Goal: Task Accomplishment & Management: Manage account settings

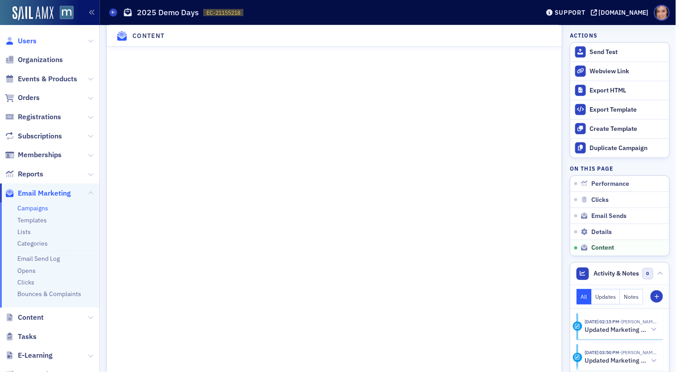
click at [29, 38] on span "Users" at bounding box center [27, 41] width 19 height 10
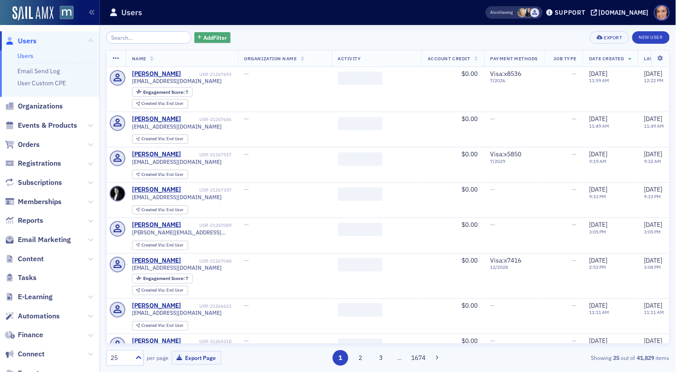
click at [203, 35] on span "Add Filter" at bounding box center [215, 37] width 24 height 8
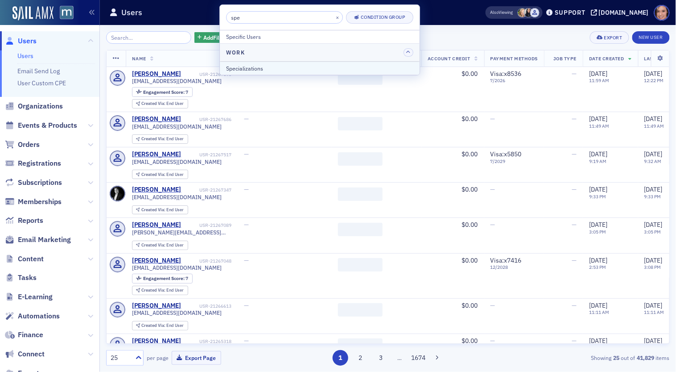
type input "spe"
click at [264, 69] on div "Specializations" at bounding box center [319, 68] width 187 height 8
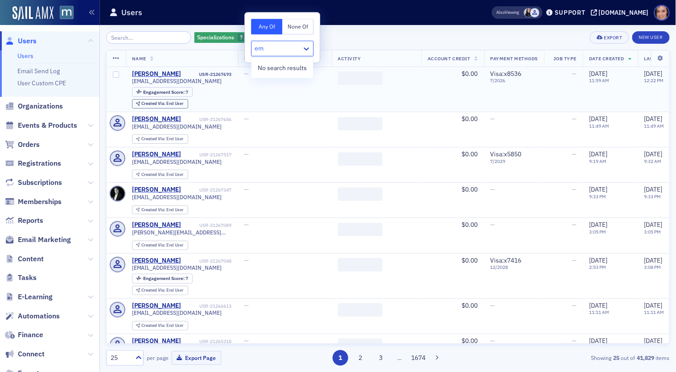
type input "e"
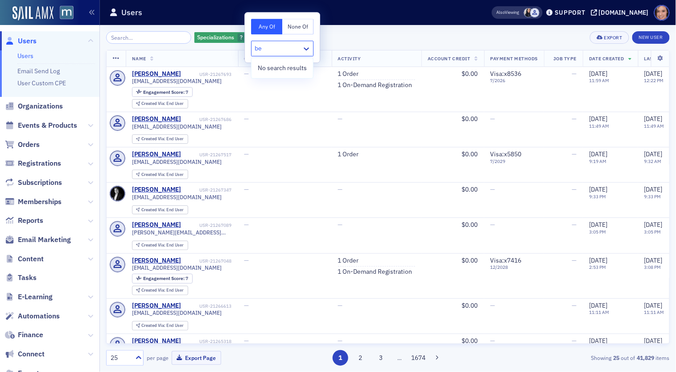
type input "b"
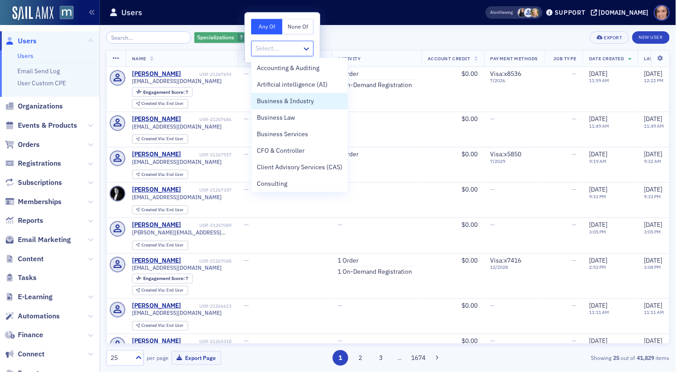
click at [248, 35] on icon "button" at bounding box center [250, 37] width 4 height 5
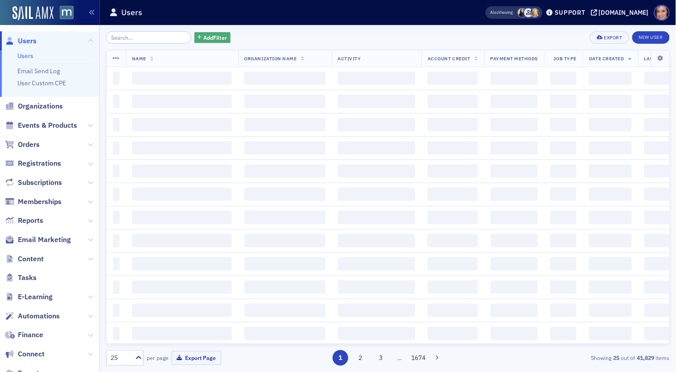
click at [207, 33] on button "Add Filter" at bounding box center [212, 37] width 37 height 11
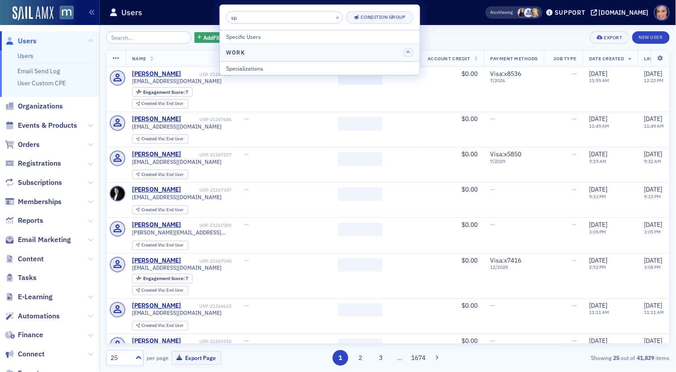
type input "s"
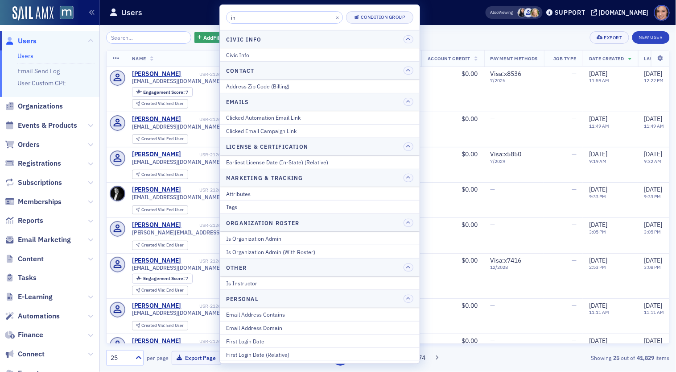
type input "i"
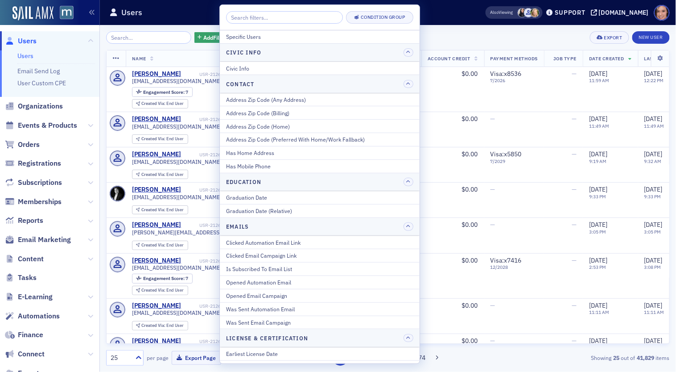
click at [425, 39] on div "Add Filter Export New User" at bounding box center [388, 37] width 564 height 12
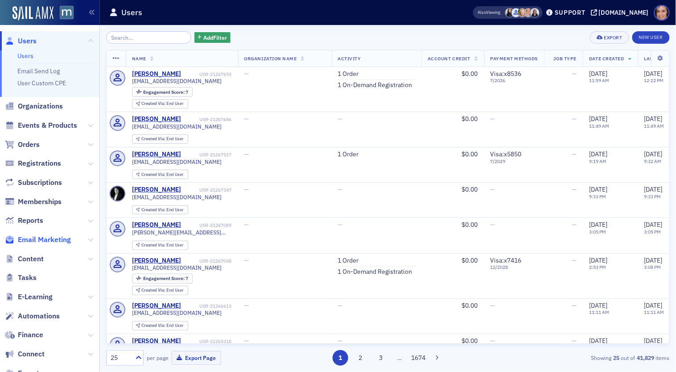
click at [52, 236] on span "Email Marketing" at bounding box center [44, 240] width 53 height 10
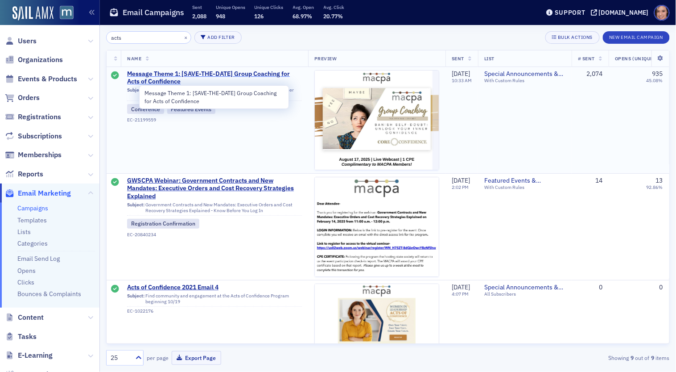
type input "acts"
click at [191, 73] on span "Message Theme 1: [SAVE-THE-DATE] Group Coaching for Acts of Confidence" at bounding box center [214, 78] width 175 height 16
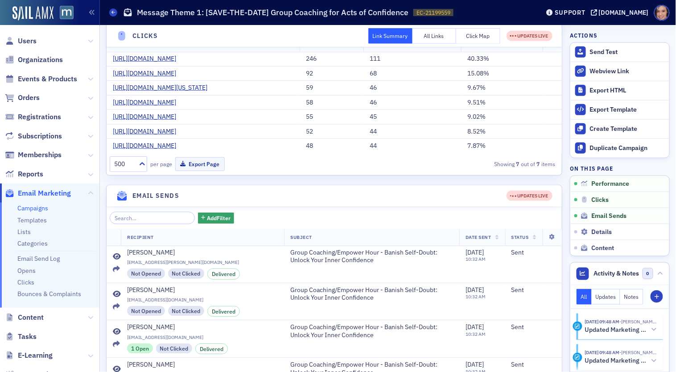
scroll to position [187, 0]
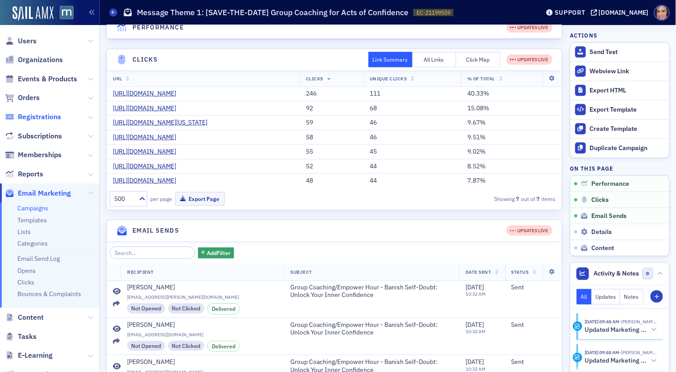
click at [45, 119] on span "Registrations" at bounding box center [39, 117] width 43 height 10
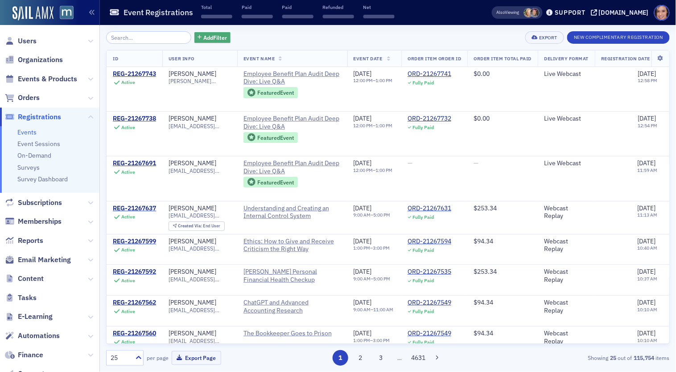
click at [204, 34] on span "Add Filter" at bounding box center [215, 37] width 24 height 8
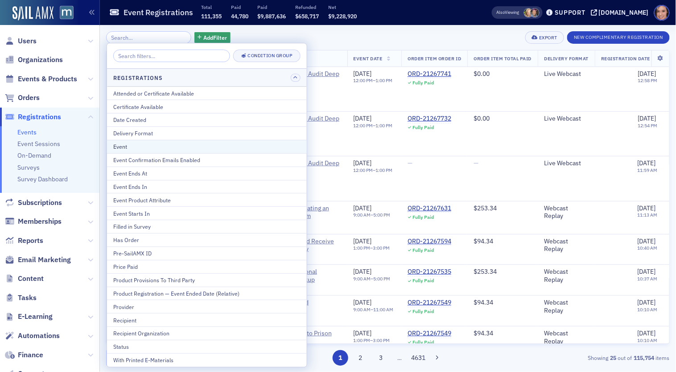
click at [195, 144] on div "Event" at bounding box center [206, 146] width 187 height 8
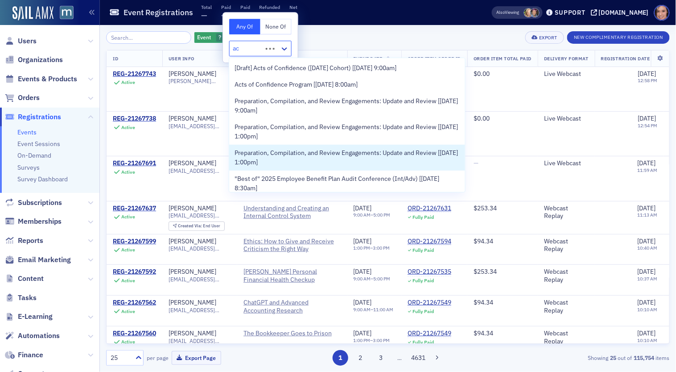
type input "a"
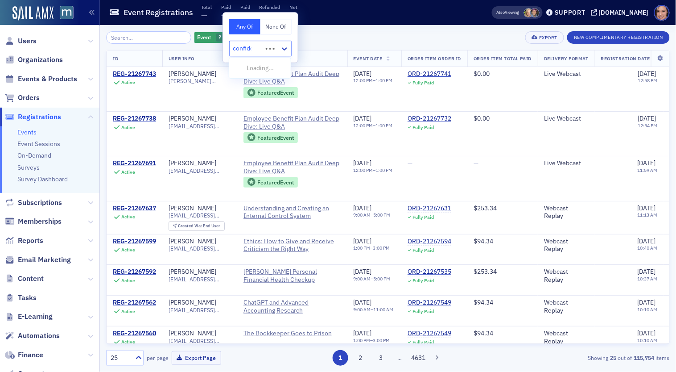
type input "confiden"
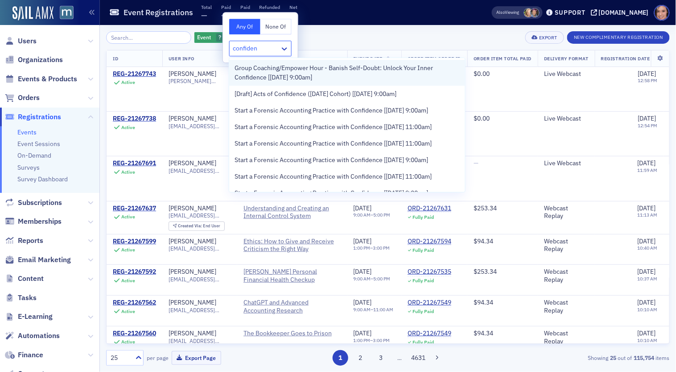
click at [354, 72] on span "Group Coaching/Empower Hour - Banish Self-Doubt: Unlock Your Inner Confidence […" at bounding box center [347, 72] width 225 height 19
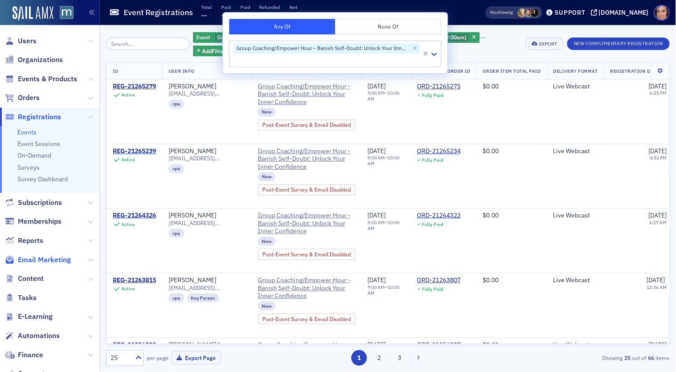
click at [42, 257] on span "Email Marketing" at bounding box center [44, 260] width 53 height 10
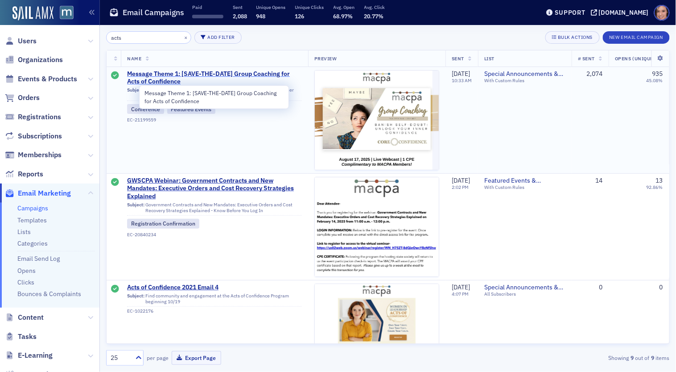
click at [248, 72] on span "Message Theme 1: [SAVE-THE-DATE] Group Coaching for Acts of Confidence" at bounding box center [214, 78] width 175 height 16
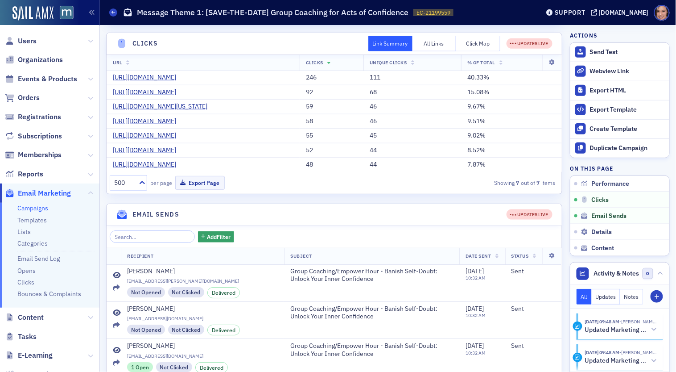
scroll to position [438, 0]
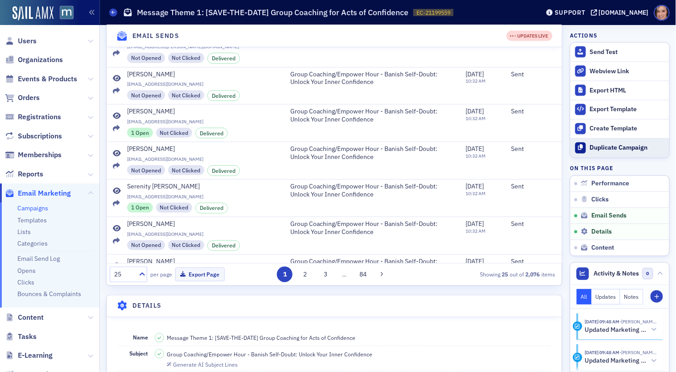
click at [607, 151] on button "Duplicate Campaign" at bounding box center [619, 147] width 99 height 19
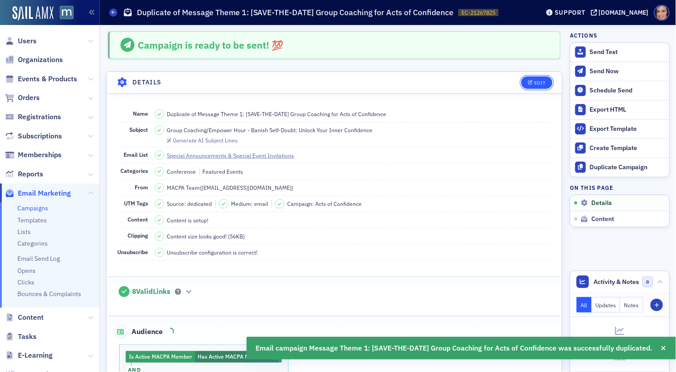
click at [549, 79] on button "Edit" at bounding box center [536, 82] width 31 height 12
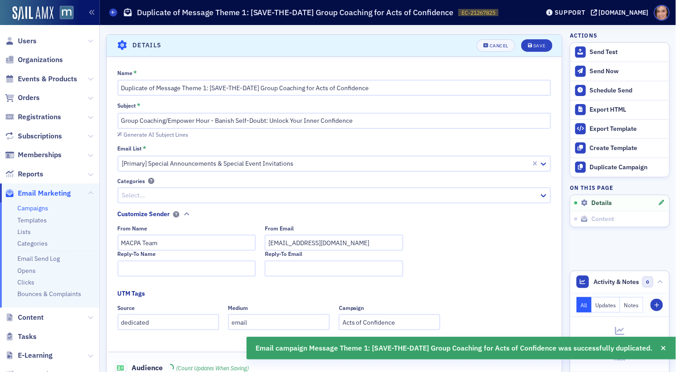
scroll to position [41, 0]
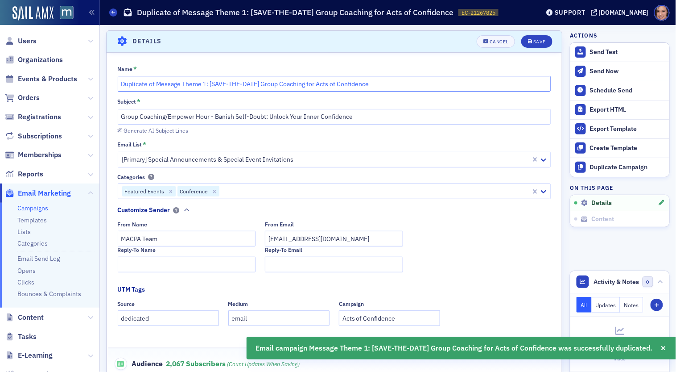
drag, startPoint x: 202, startPoint y: 82, endPoint x: 113, endPoint y: 79, distance: 88.8
click at [113, 79] on div "Name * Duplicate of Message Theme 1: [SAVE-THE-DATE] Group Coaching for Acts of…" at bounding box center [334, 293] width 455 height 457
click at [170, 84] on input "Message Theme 1: [SAVE-THE-DATE] Group Coaching for Acts of Confidence" at bounding box center [335, 84] width 434 height 16
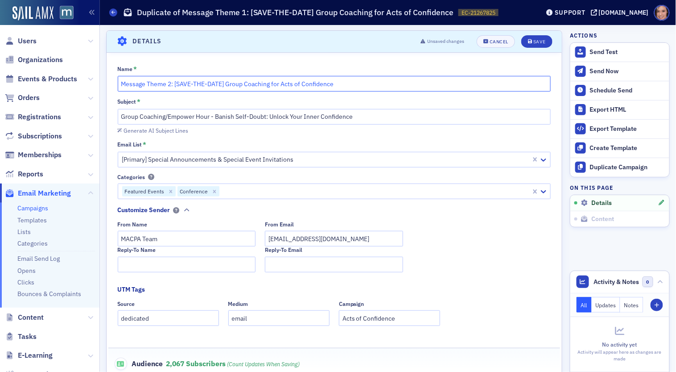
drag, startPoint x: 176, startPoint y: 83, endPoint x: 224, endPoint y: 83, distance: 48.6
click at [224, 83] on input "Message Theme 2: [SAVE-THE-DATE] Group Coaching for Acts of Confidence" at bounding box center [335, 84] width 434 height 16
type input "Message Theme 2: Final Call: Group Coaching for Acts of Confidence"
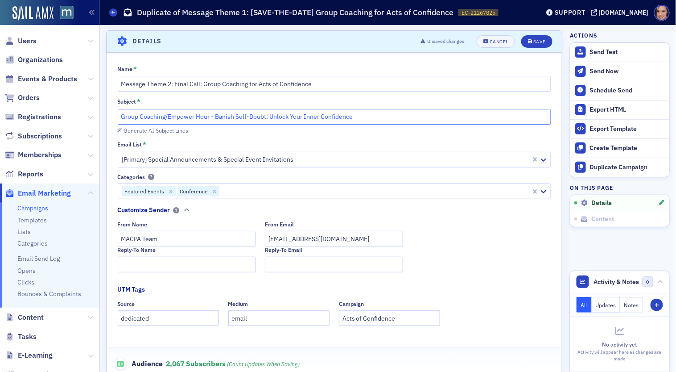
click at [235, 117] on input "Group Coaching/Empower Hour - Banish Self-Doubt: Unlock Your Inner Confidence" at bounding box center [335, 117] width 434 height 16
click at [192, 112] on input "Group Coaching/Empower Hour - Banish Self-Doubt: Unlock Your Inner Confidence" at bounding box center [335, 117] width 434 height 16
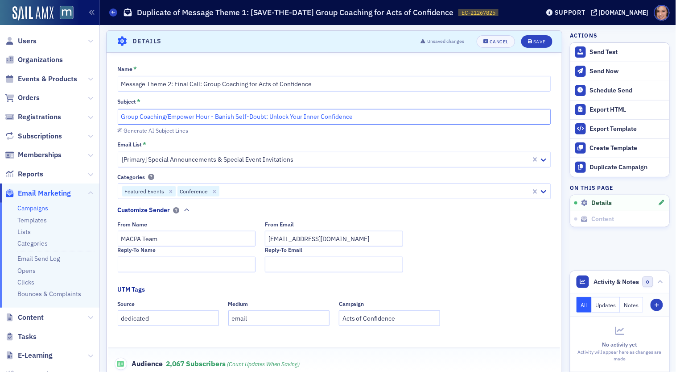
click at [121, 114] on input "Group Coaching/Empower Hour - Banish Self-Doubt: Unlock Your Inner Confidence" at bounding box center [335, 117] width 434 height 16
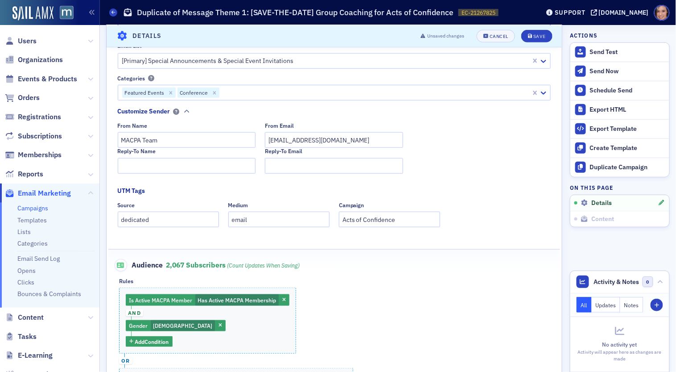
scroll to position [0, 0]
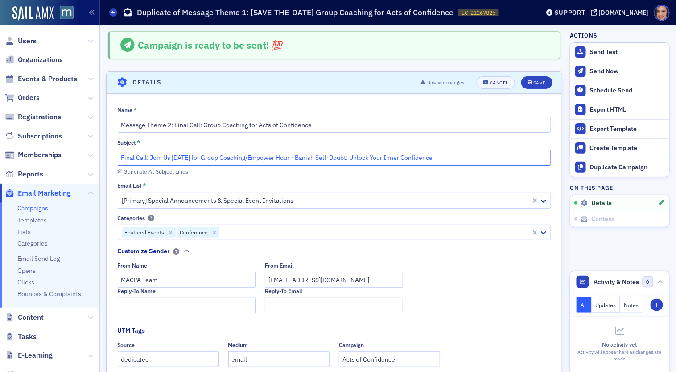
click at [314, 158] on input "Final Call: Join Us August 17 for Group Coaching/Empower Hour - Banish Self-Dou…" at bounding box center [335, 158] width 434 height 16
click at [124, 156] on input "Final Call: Join Us August 17 for Group Coaching/Empower Hour - Banish Self-Dou…" at bounding box center [335, 158] width 434 height 16
click at [149, 159] on input "Final Call: Join Us August 17 for Group Coaching/Empower Hour - Banish Self-Dou…" at bounding box center [335, 158] width 434 height 16
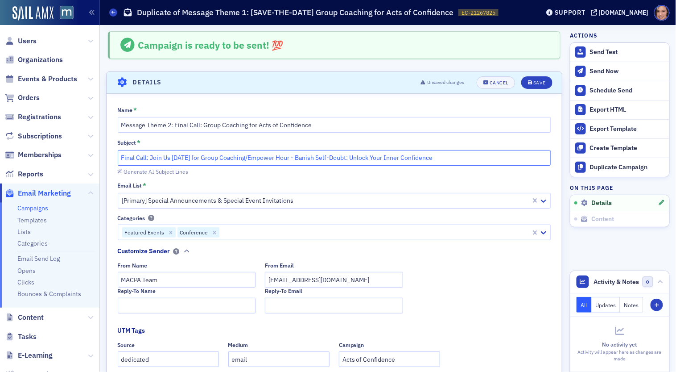
paste input "Final Call: Boost Your Confidence — Join Empower Hour Aug 17"
drag, startPoint x: 149, startPoint y: 160, endPoint x: 177, endPoint y: 159, distance: 27.2
click at [177, 159] on input "Final Call: Final Call: Boost Your Confidence — Join Empower Hour Aug 17Join Us…" at bounding box center [335, 158] width 434 height 16
click at [158, 154] on input "Final Call: Boost Your Confidence — Join Empower Hour Aug 17Join Us August 17 f…" at bounding box center [335, 158] width 434 height 16
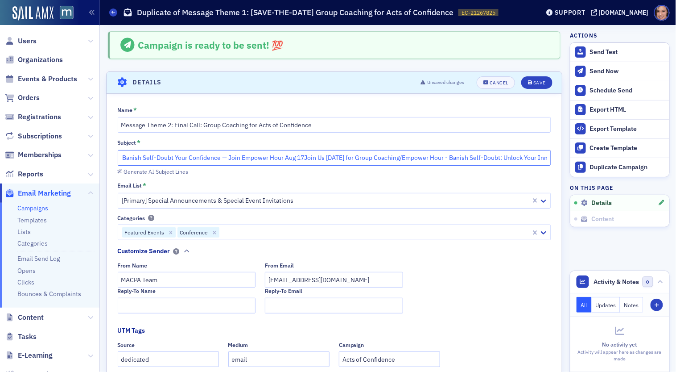
scroll to position [0, 77]
drag, startPoint x: 501, startPoint y: 160, endPoint x: 493, endPoint y: 163, distance: 8.6
click at [493, 163] on input "Final Call: Banish Self-Doubt Your Confidence — Join Empower Hour Aug 17Join Us…" at bounding box center [335, 158] width 434 height 16
click at [478, 160] on input "Final Call: Banish Self-Doubt Your Confidence — Join Empower Hour Aug 17Join Us…" at bounding box center [335, 158] width 434 height 16
drag, startPoint x: 411, startPoint y: 157, endPoint x: 545, endPoint y: 157, distance: 133.8
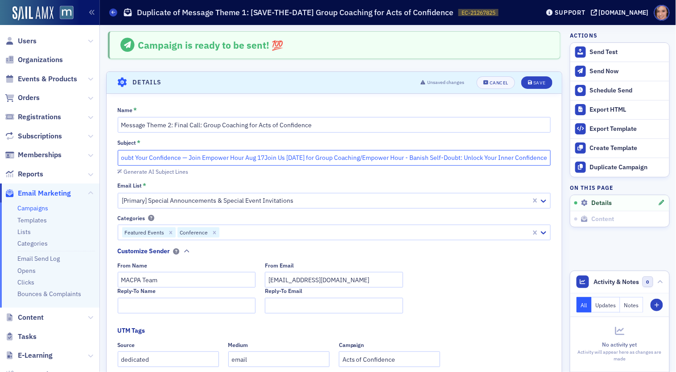
click at [545, 157] on input "Final Call: Banish Self-Doubt Your Confidence — Join Empower Hour Aug 17Join Us…" at bounding box center [335, 158] width 434 height 16
drag, startPoint x: 546, startPoint y: 157, endPoint x: 410, endPoint y: 158, distance: 136.5
click at [410, 158] on input "Final Call: Banish Self-Doubt Your Confidence — Join Empower Hour Aug 17Join Us…" at bounding box center [335, 158] width 434 height 16
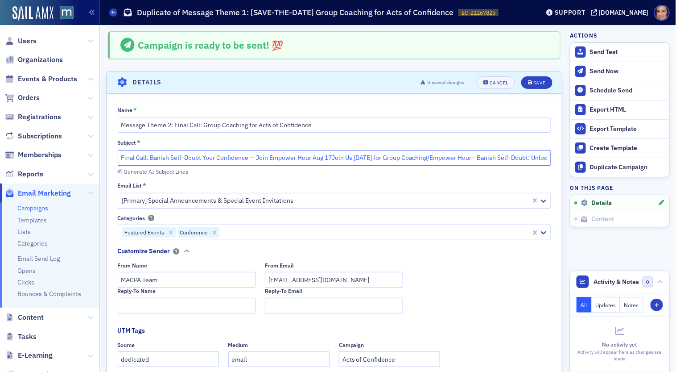
drag, startPoint x: 215, startPoint y: 159, endPoint x: 151, endPoint y: 157, distance: 64.7
click at [151, 157] on input "Final Call: Banish Self-Doubt Your Confidence — Join Empower Hour Aug 17Join Us…" at bounding box center [335, 158] width 434 height 16
paste input ": Unlock Your Inne"
drag, startPoint x: 203, startPoint y: 158, endPoint x: 151, endPoint y: 157, distance: 52.2
click at [151, 157] on input "Final Call: Banish Self-Doubt: Unlock Your Inner Confidence — Join Empower Hour…" at bounding box center [335, 158] width 434 height 16
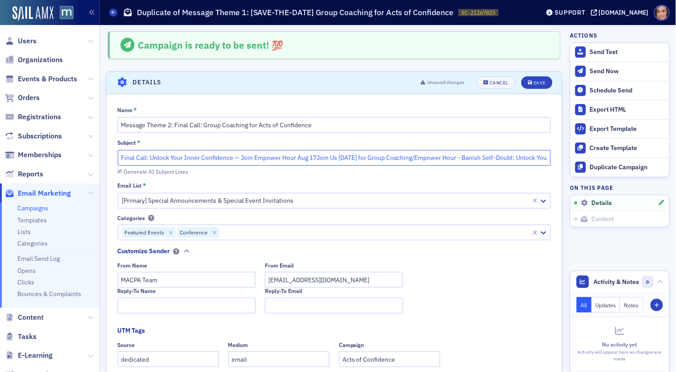
click at [255, 155] on input "Final Call: Unlock Your Inner Confidence — Join Empower Hour Aug 17Join Us Augu…" at bounding box center [335, 158] width 434 height 16
drag, startPoint x: 364, startPoint y: 161, endPoint x: 508, endPoint y: 161, distance: 143.6
click at [508, 161] on input "Final Call: Unlock Your Inner Confidence — Join Group Coaching/Empower Hour Aug…" at bounding box center [335, 158] width 434 height 16
click at [501, 161] on input "Final Call: Unlock Your Inner Confidence — Join Group Coaching/Empower Hour Aug…" at bounding box center [335, 158] width 434 height 16
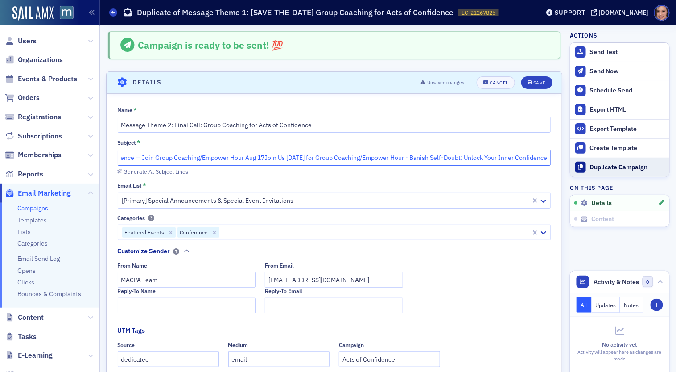
drag, startPoint x: 365, startPoint y: 159, endPoint x: 571, endPoint y: 160, distance: 206.5
click at [238, 157] on input "Final Call: Unlock Your Inner Confidence — Join Group Coaching/Empower Hour Aug…" at bounding box center [335, 158] width 434 height 16
click at [388, 158] on input "Final Call: Unlock Your Inner Confidence - Join Group Coaching/Empower Hour [DA…" at bounding box center [335, 158] width 434 height 16
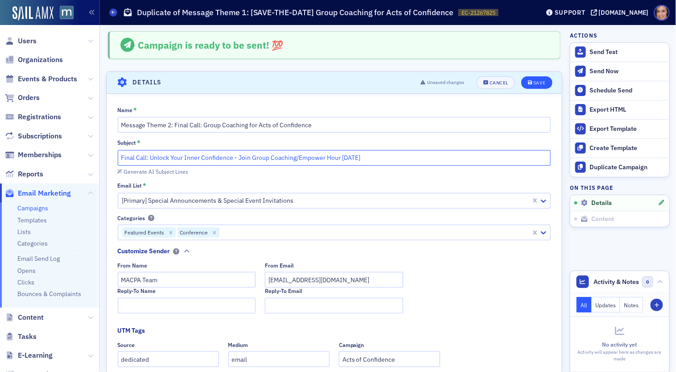
type input "Final Call: Unlock Your Inner Confidence - Join Group Coaching/Empower Hour [DA…"
click at [537, 78] on button "Save" at bounding box center [536, 82] width 31 height 12
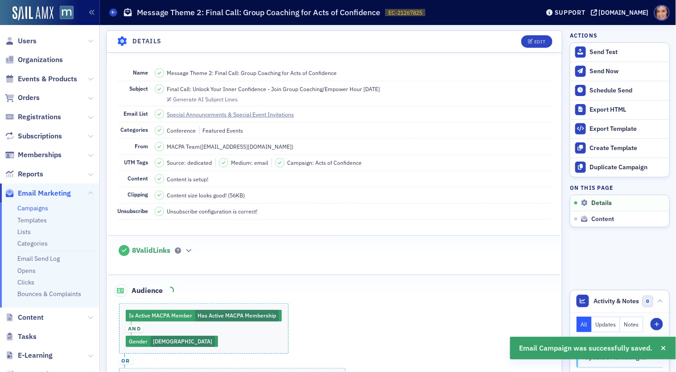
scroll to position [166, 0]
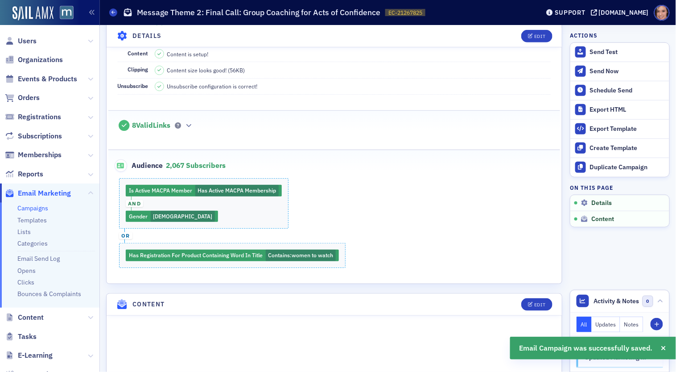
click at [378, 226] on div "Is Active MACPA Member Has Active MACPA Membership and Gender Female or Has Reg…" at bounding box center [334, 222] width 452 height 89
click at [537, 36] on div "Edit" at bounding box center [539, 35] width 11 height 5
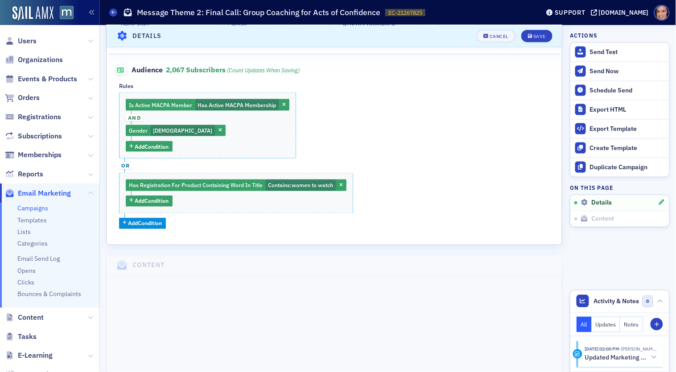
scroll to position [334, 0]
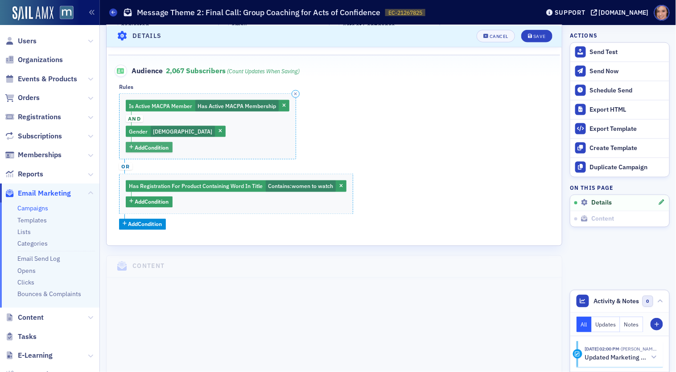
click at [145, 148] on span "Add Condition" at bounding box center [152, 147] width 34 height 8
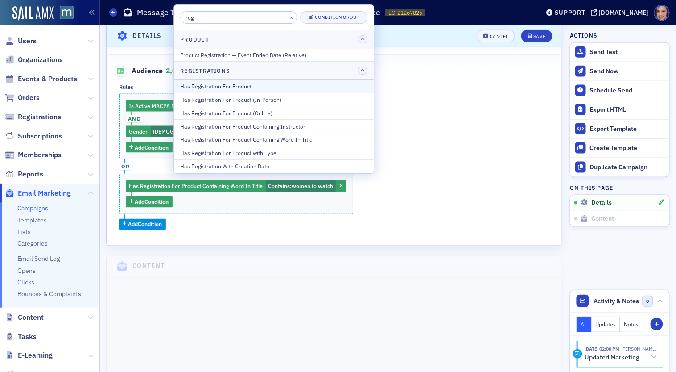
type input "reg"
click at [220, 84] on div "Has Registration For Product" at bounding box center [273, 86] width 187 height 8
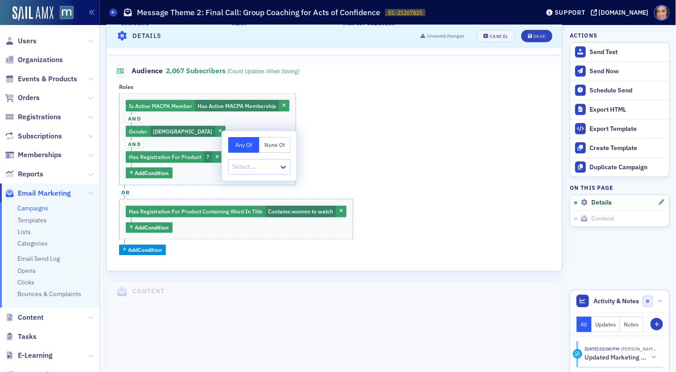
click at [277, 146] on button "None Of" at bounding box center [275, 145] width 31 height 16
click at [266, 164] on div at bounding box center [255, 166] width 46 height 11
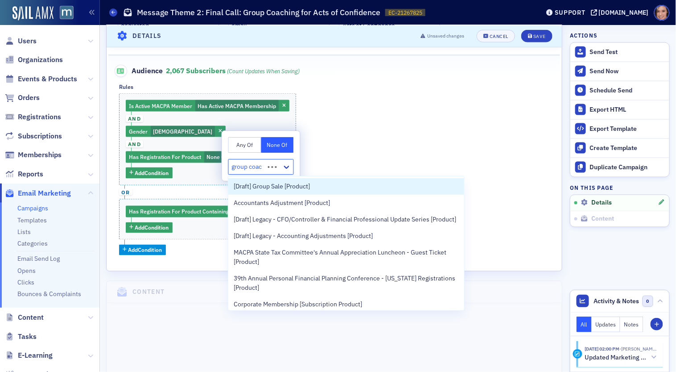
type input "group coach"
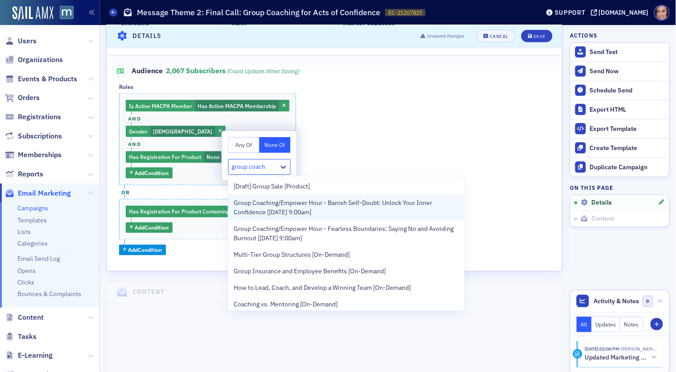
click at [267, 213] on span "Group Coaching/Empower Hour - Banish Self-Doubt: Unlock Your Inner Confidence […" at bounding box center [346, 207] width 225 height 19
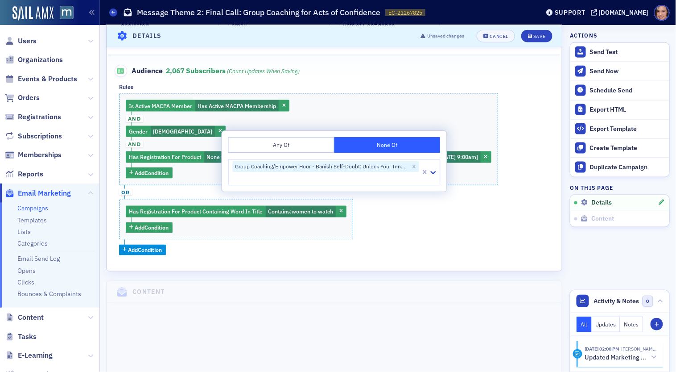
click at [496, 190] on div "Is Active MACPA Member Has Active MACPA Membership and Gender Female and Has Re…" at bounding box center [334, 174] width 430 height 162
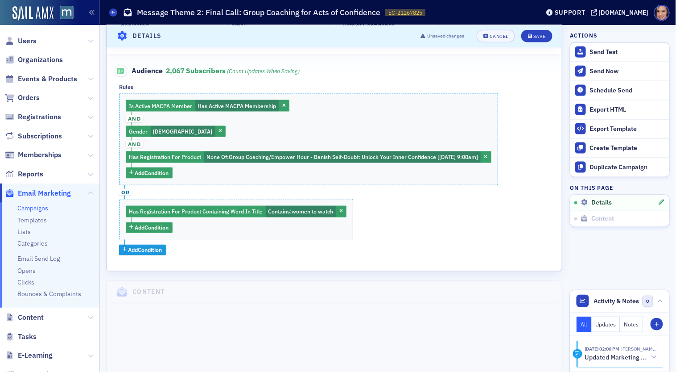
click at [134, 249] on span "Add Condition" at bounding box center [145, 250] width 34 height 8
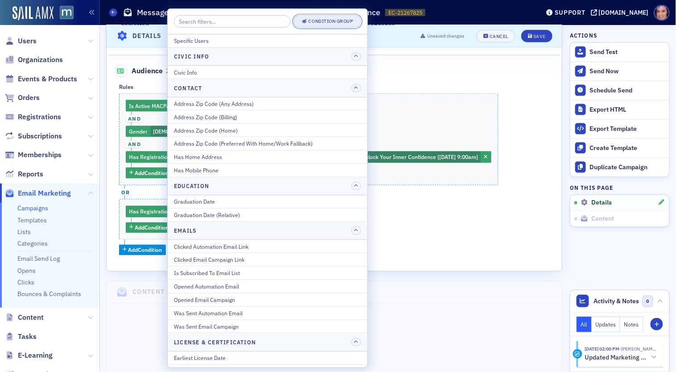
click at [324, 19] on div "Condition Group" at bounding box center [331, 21] width 45 height 5
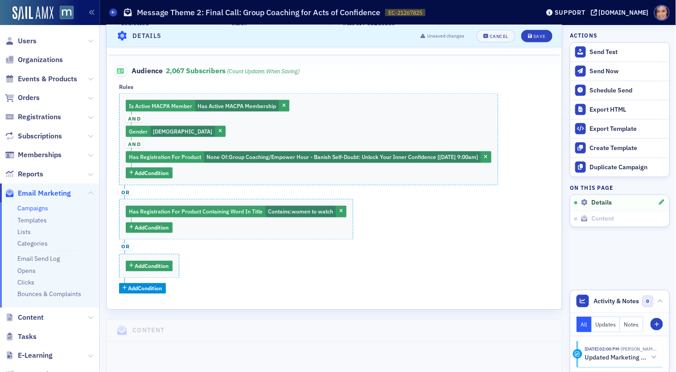
click at [124, 245] on span "or" at bounding box center [125, 246] width 13 height 7
click at [124, 245] on span "and" at bounding box center [127, 246] width 17 height 7
click at [180, 252] on icon "button" at bounding box center [178, 254] width 3 height 4
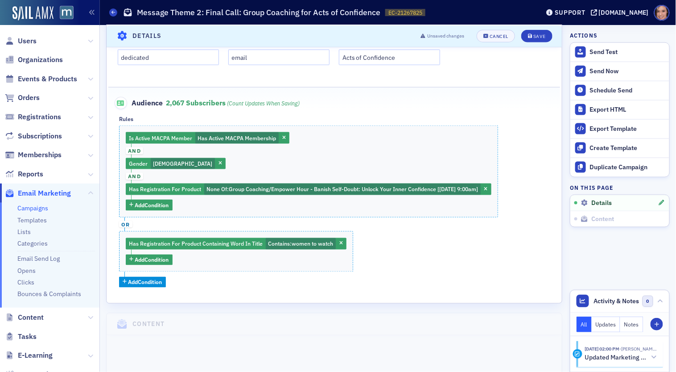
scroll to position [301, 0]
click at [149, 280] on span "Add Condition" at bounding box center [145, 282] width 34 height 8
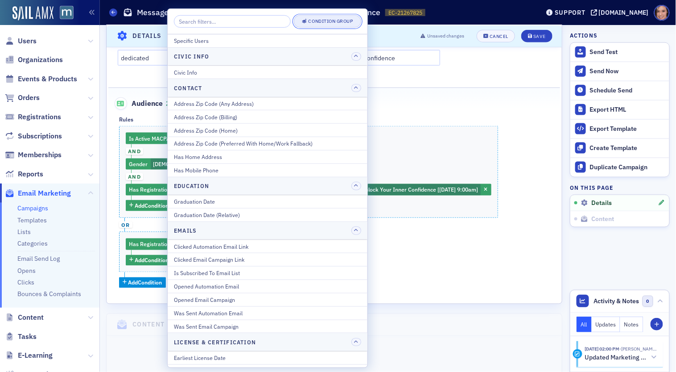
click at [309, 21] on div "Condition Group" at bounding box center [331, 21] width 45 height 5
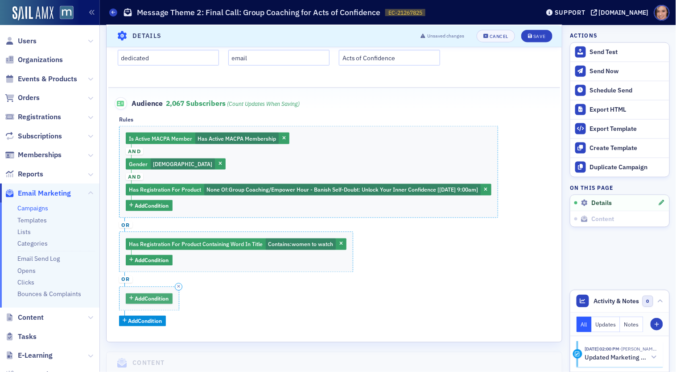
click at [158, 298] on span "Add Condition" at bounding box center [152, 298] width 34 height 8
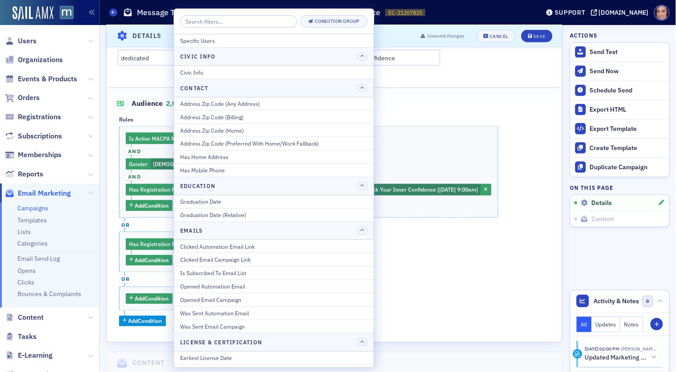
click at [164, 328] on div "Name * Message Theme 2: Final Call: Group Coaching for Acts of Confidence Subje…" at bounding box center [334, 68] width 455 height 550
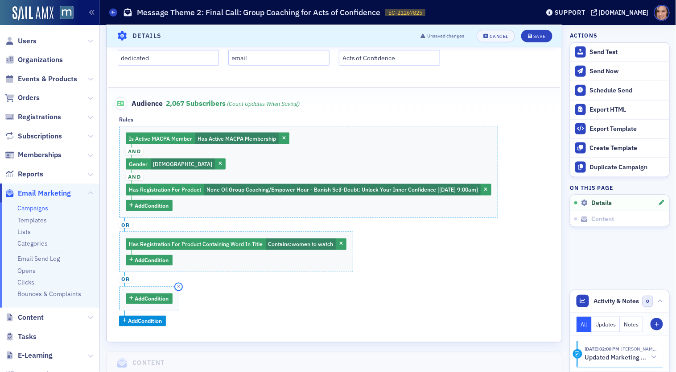
click at [179, 285] on icon "button" at bounding box center [178, 287] width 3 height 4
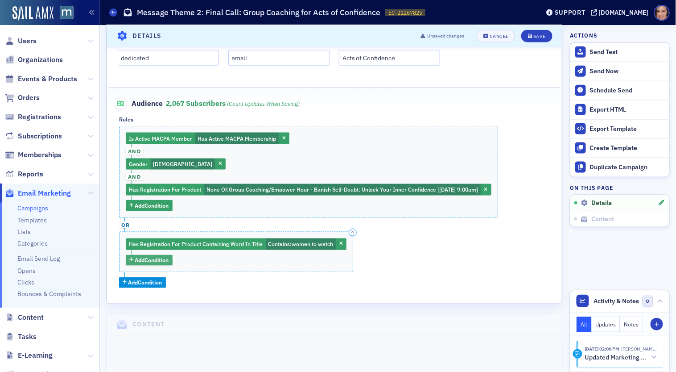
click at [146, 259] on span "Add Condition" at bounding box center [152, 260] width 34 height 8
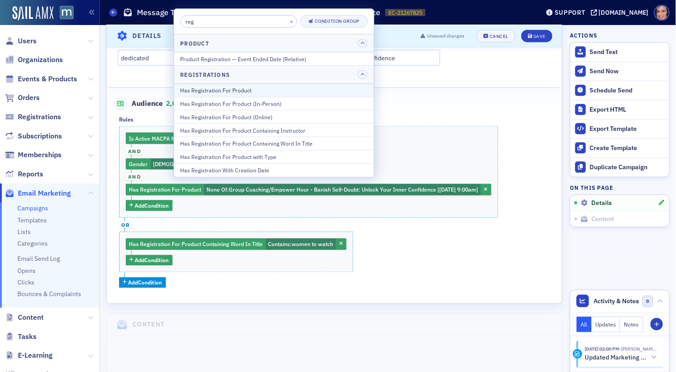
type input "reg"
click at [235, 91] on div "Has Registration For Product" at bounding box center [273, 90] width 187 height 8
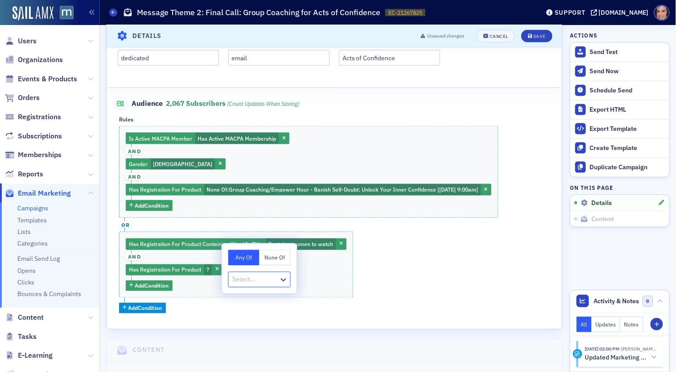
click at [279, 260] on button "None Of" at bounding box center [275, 257] width 31 height 16
click at [261, 282] on div at bounding box center [255, 278] width 46 height 11
type input "empower"
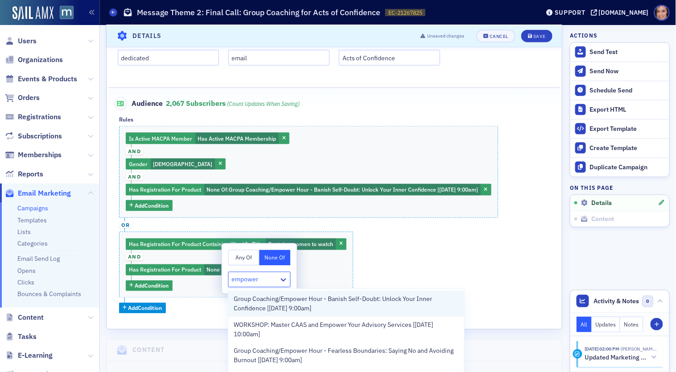
click at [281, 310] on span "Group Coaching/Empower Hour - Banish Self-Doubt: Unlock Your Inner Confidence […" at bounding box center [346, 303] width 225 height 19
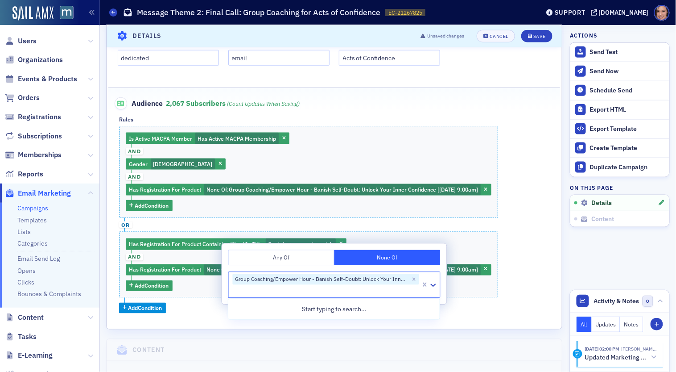
click at [535, 260] on div "Is Active MACPA Member Has Active MACPA Membership and Gender Female and Has Re…" at bounding box center [334, 219] width 430 height 187
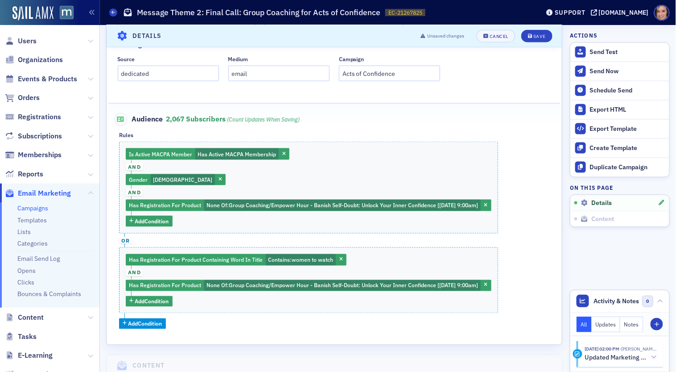
scroll to position [282, 0]
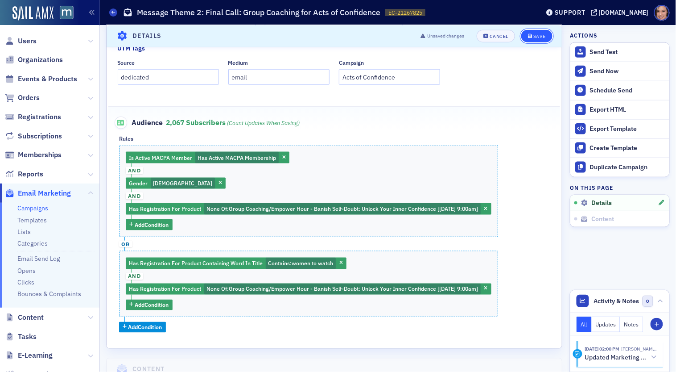
click at [533, 39] on button "Save" at bounding box center [536, 35] width 31 height 12
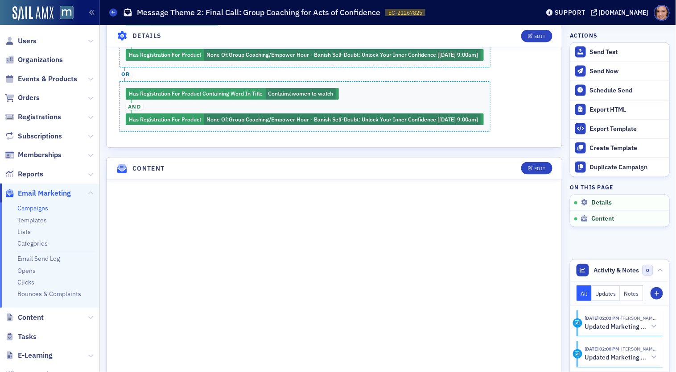
scroll to position [395, 0]
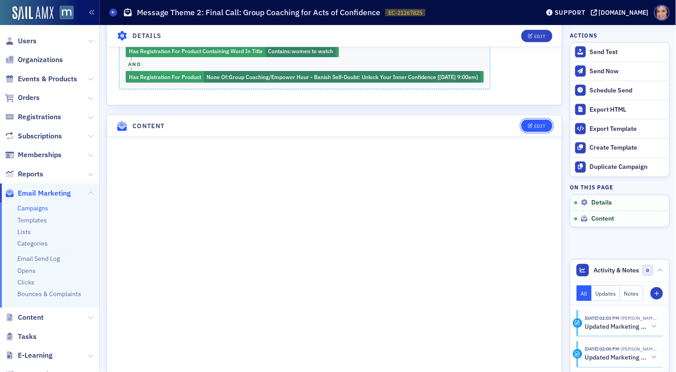
click at [539, 124] on div "Edit" at bounding box center [539, 126] width 11 height 5
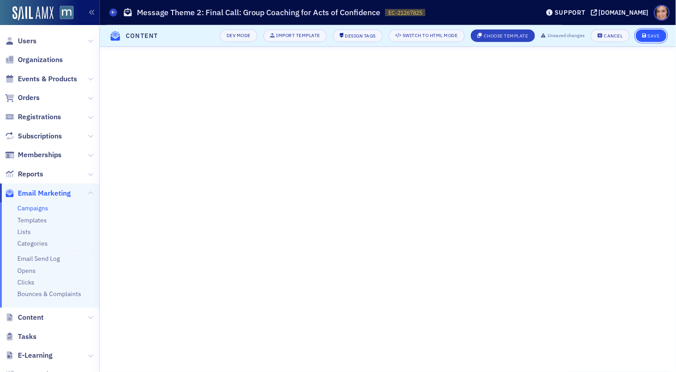
click at [658, 31] on button "Save" at bounding box center [651, 35] width 31 height 12
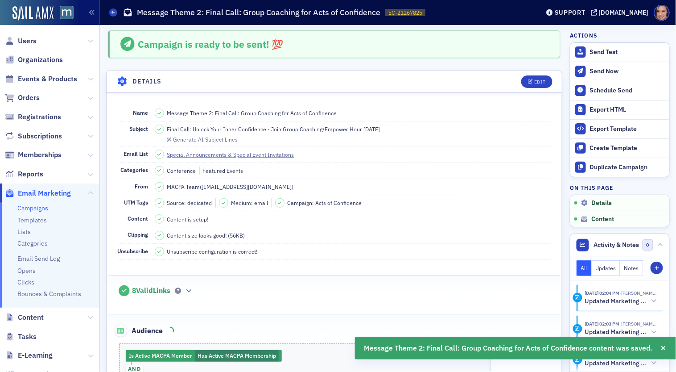
scroll to position [0, 0]
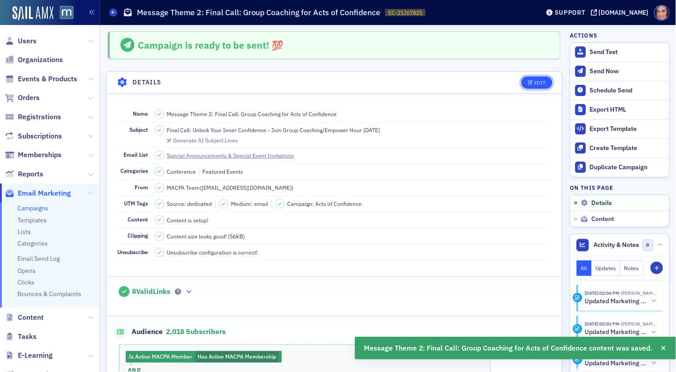
click at [542, 77] on button "Edit" at bounding box center [536, 82] width 31 height 12
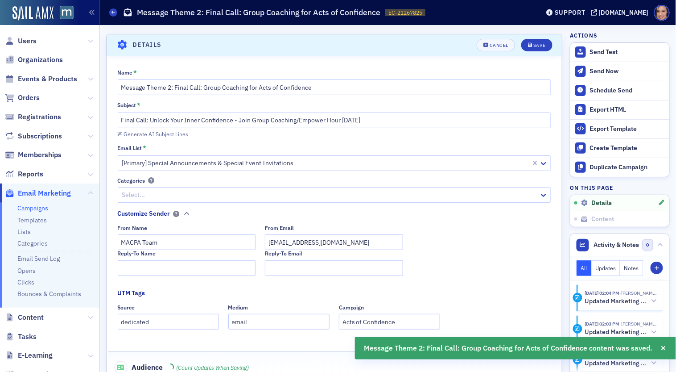
scroll to position [41, 0]
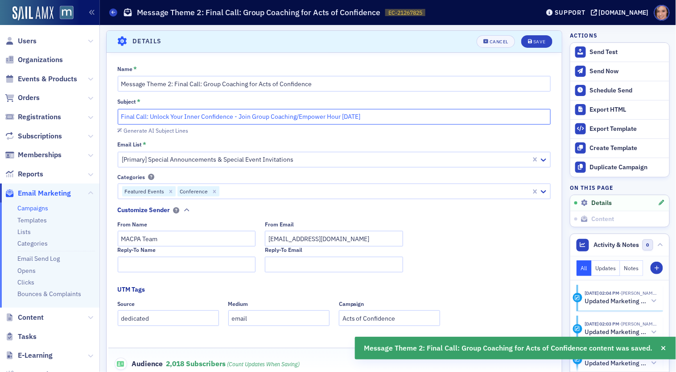
click at [381, 118] on input "Final Call: Unlock Your Inner Confidence - Join Group Coaching/Empower Hour [DA…" at bounding box center [335, 117] width 434 height 16
type input "Final Call: Unlock Your Inner Confidence - Join Group Coaching/Empower Hour Aug…"
click at [542, 39] on div "Save" at bounding box center [539, 41] width 12 height 5
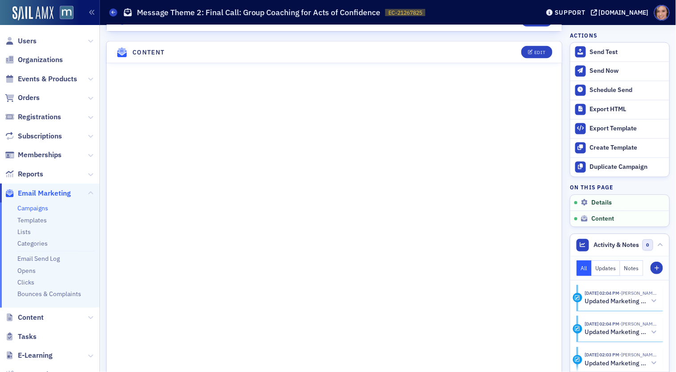
scroll to position [478, 0]
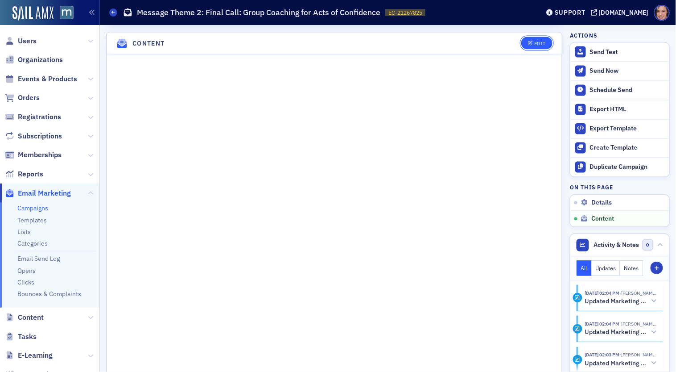
click at [539, 41] on div "Edit" at bounding box center [539, 43] width 11 height 5
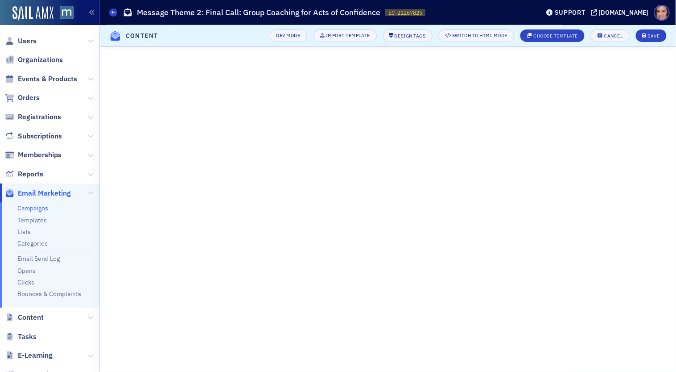
scroll to position [139, 0]
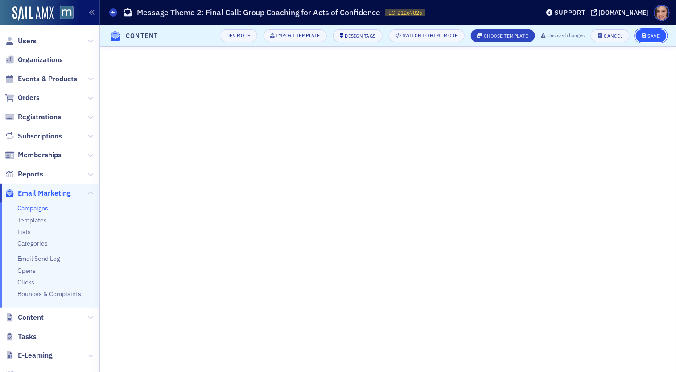
click at [651, 37] on div "Save" at bounding box center [654, 35] width 12 height 5
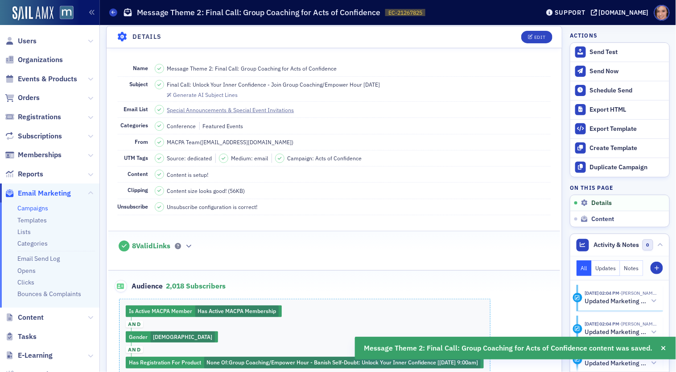
scroll to position [0, 0]
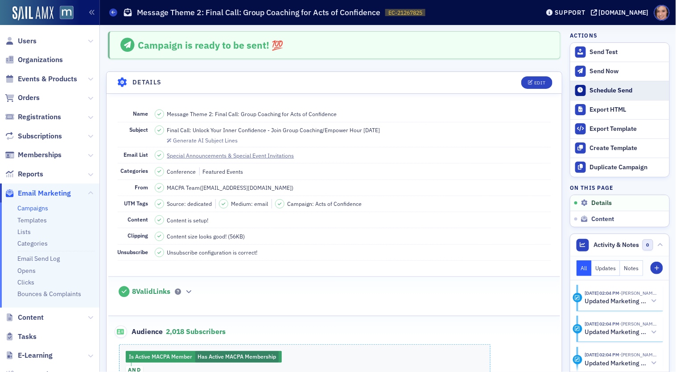
click at [610, 93] on button "Schedule Send" at bounding box center [619, 90] width 99 height 19
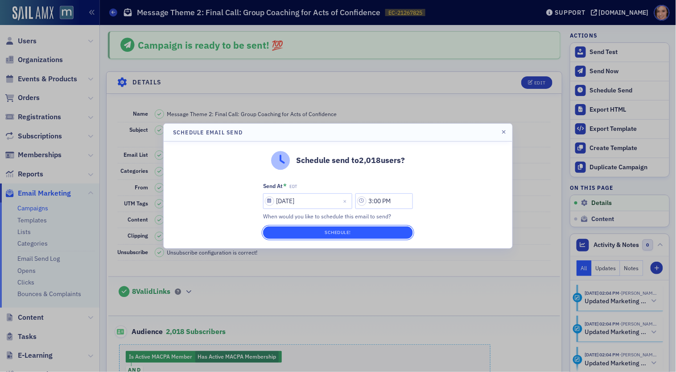
click at [388, 227] on button "Schedule!" at bounding box center [338, 232] width 150 height 12
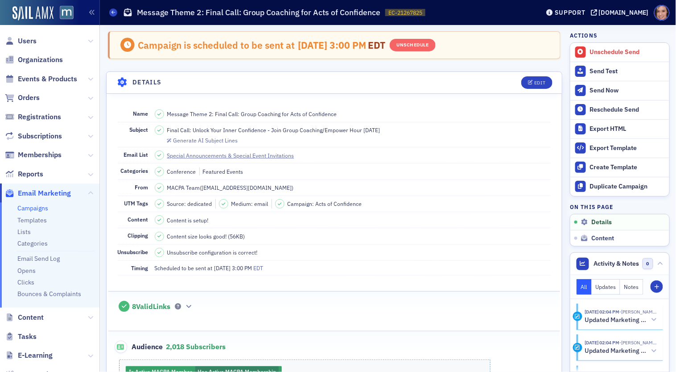
click at [26, 207] on link "Campaigns" at bounding box center [32, 208] width 31 height 8
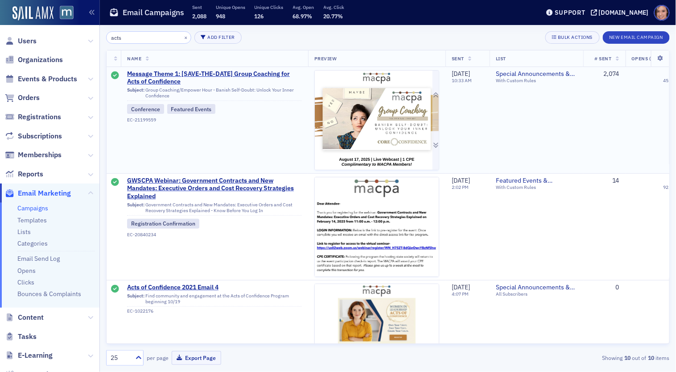
click at [331, 121] on img at bounding box center [377, 238] width 124 height 337
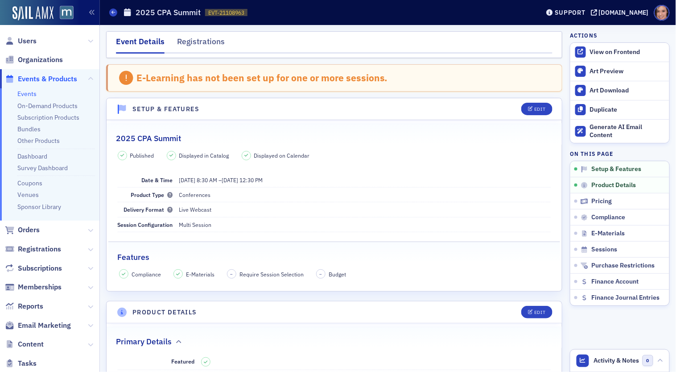
scroll to position [246, 0]
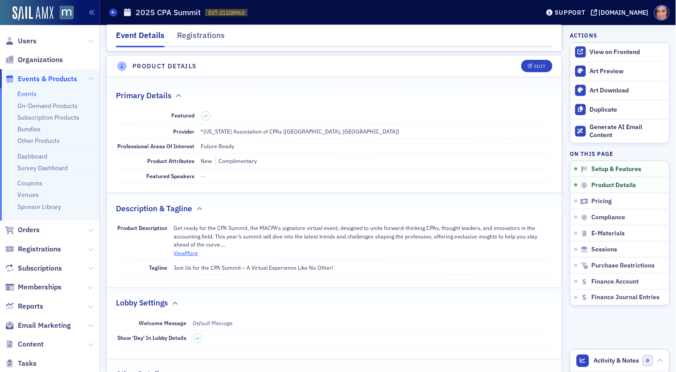
click at [188, 248] on button "View More" at bounding box center [186, 252] width 25 height 8
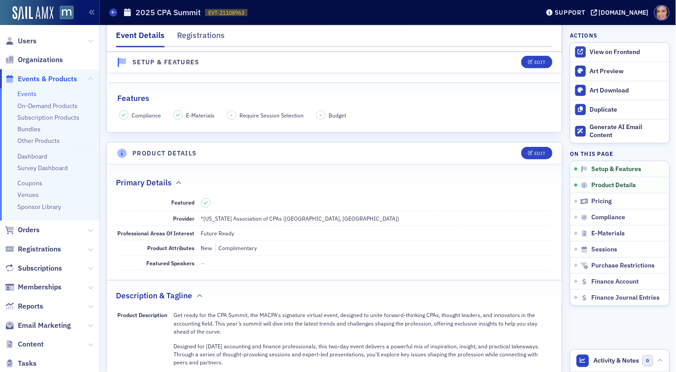
scroll to position [168, 0]
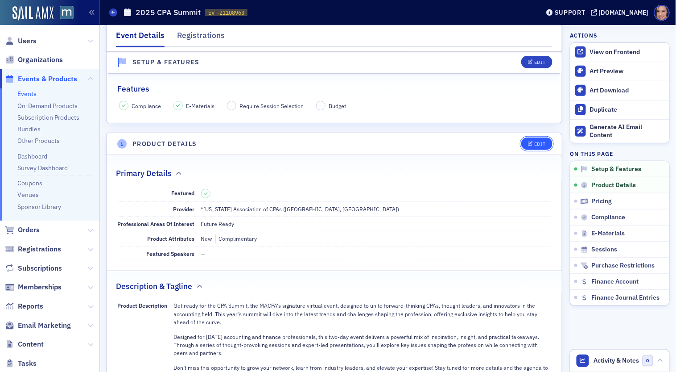
click at [533, 138] on button "Edit" at bounding box center [536, 143] width 31 height 12
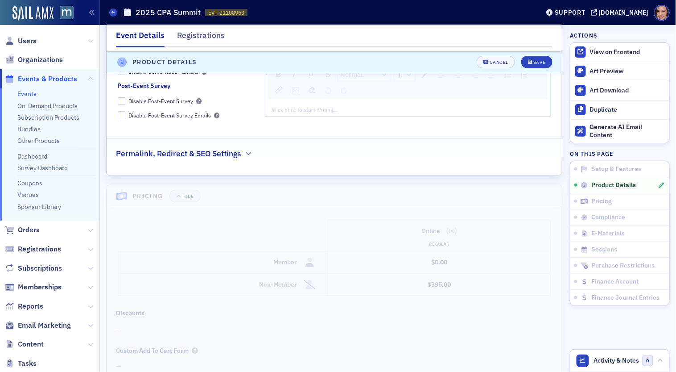
scroll to position [1041, 0]
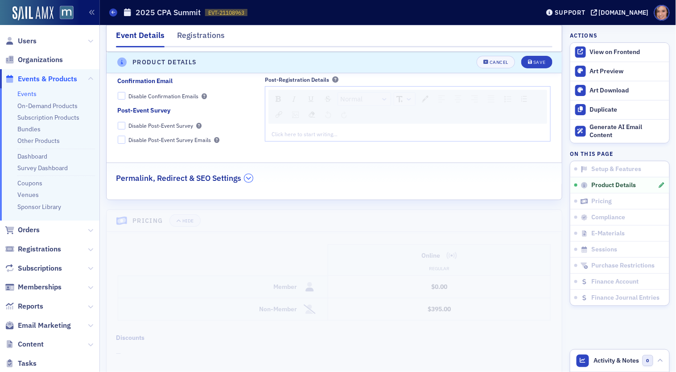
click at [248, 175] on icon "button" at bounding box center [248, 177] width 5 height 5
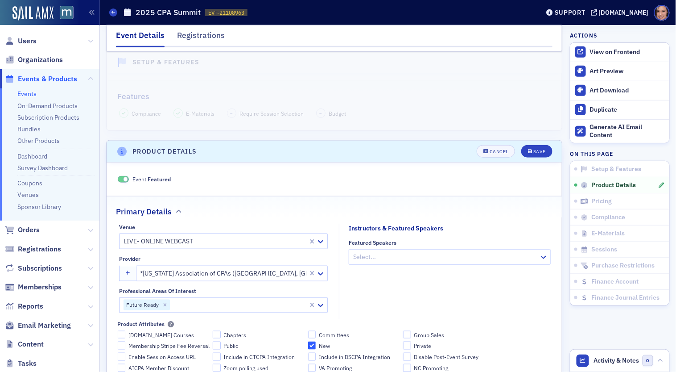
scroll to position [0, 0]
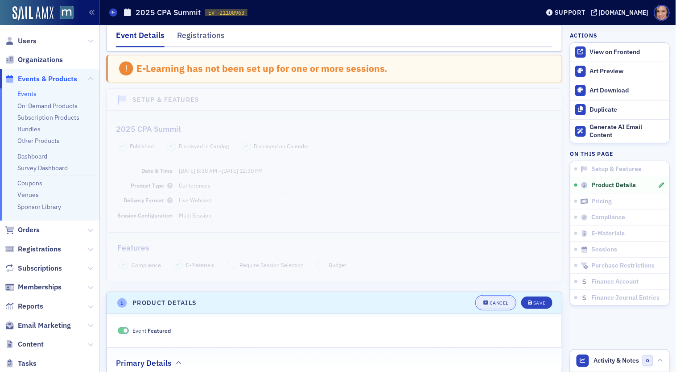
click at [503, 305] on button "Cancel" at bounding box center [496, 302] width 38 height 12
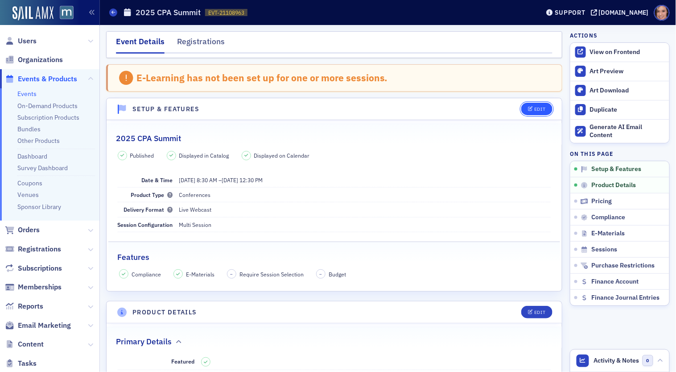
click at [531, 113] on button "Edit" at bounding box center [536, 109] width 31 height 12
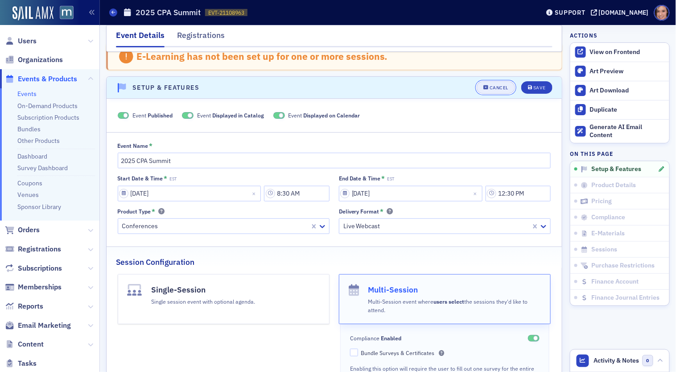
click at [497, 86] on div "Cancel" at bounding box center [499, 87] width 19 height 5
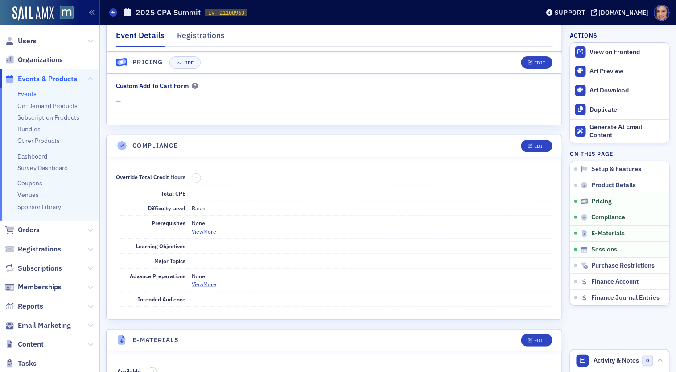
scroll to position [957, 0]
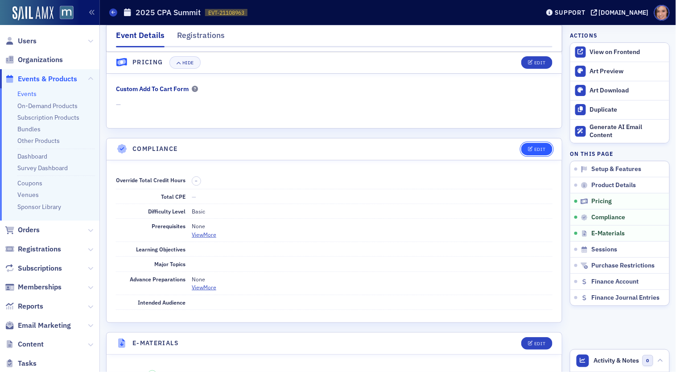
click at [543, 143] on button "Edit" at bounding box center [536, 149] width 31 height 12
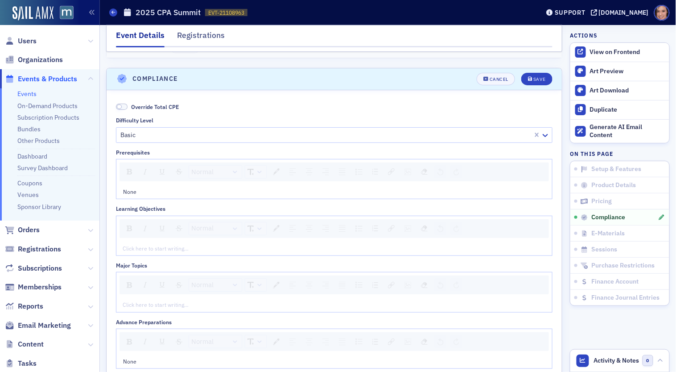
scroll to position [1029, 0]
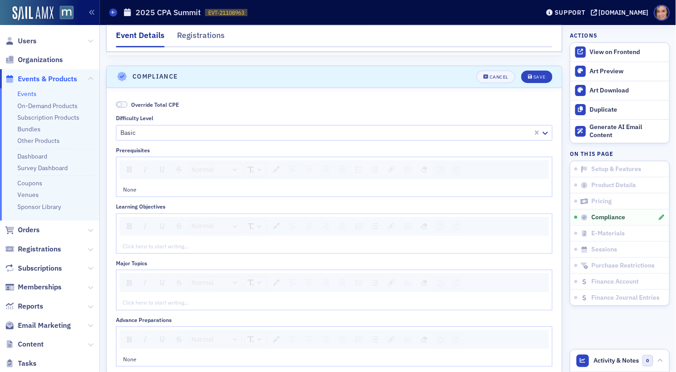
click at [500, 55] on div "E-Learning has not been set up for one or more sessions. Setup & Features 2025 …" at bounding box center [334, 30] width 456 height 1991
click at [500, 74] on div "Cancel" at bounding box center [499, 76] width 19 height 5
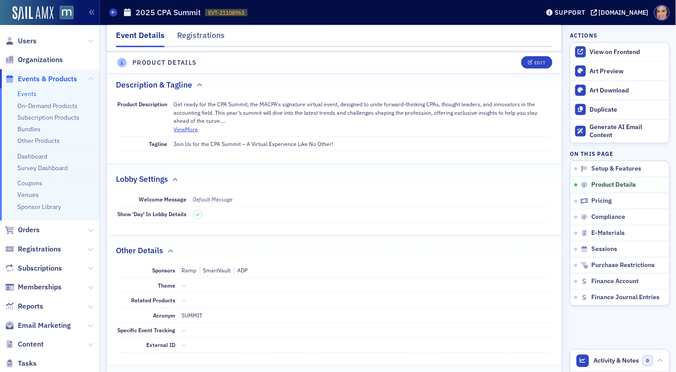
scroll to position [371, 0]
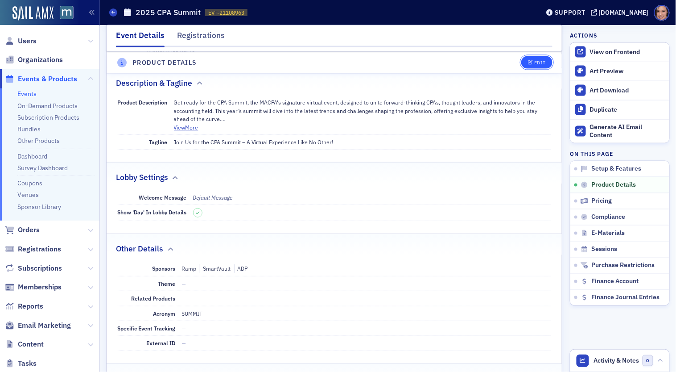
click at [541, 63] on div "Edit" at bounding box center [539, 62] width 11 height 5
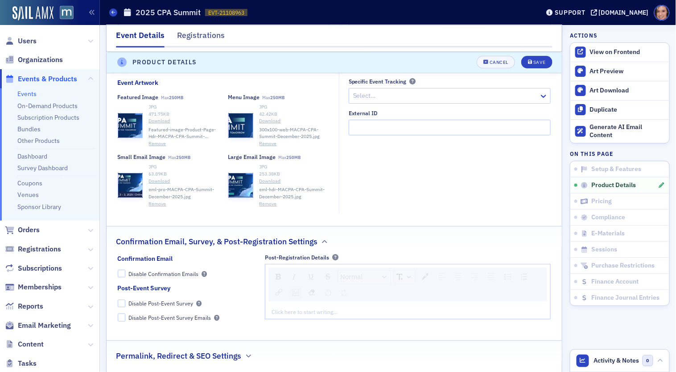
scroll to position [766, 0]
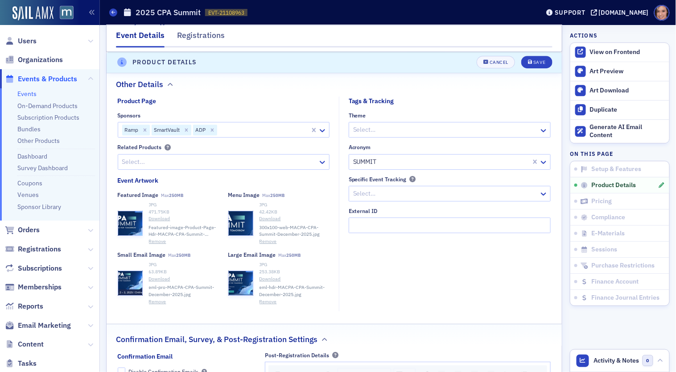
click at [274, 163] on div "Select..." at bounding box center [218, 161] width 200 height 13
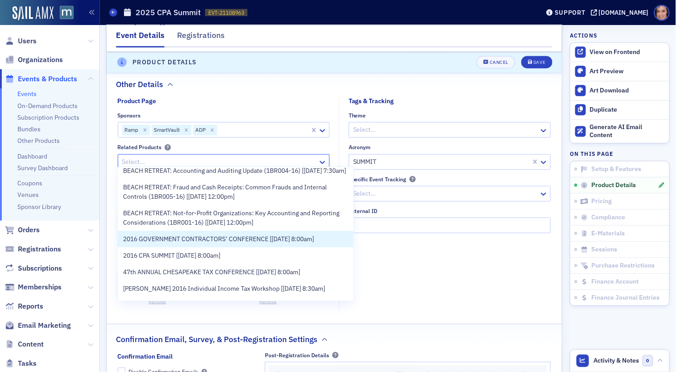
scroll to position [0, 0]
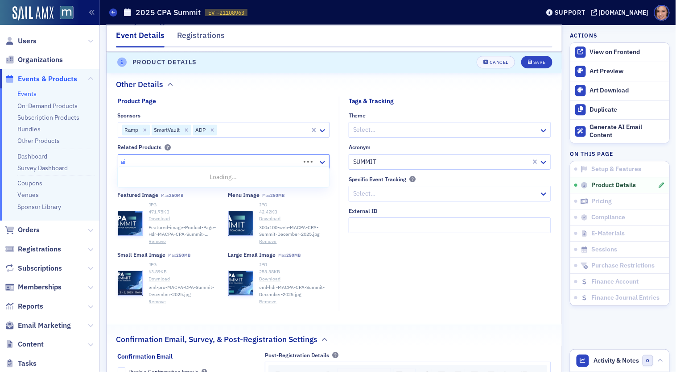
type input "a"
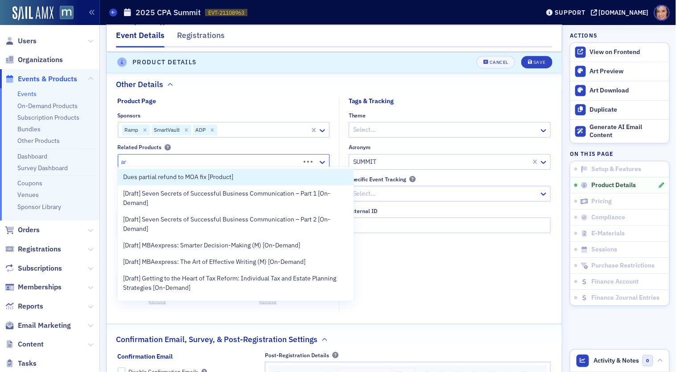
type input "a"
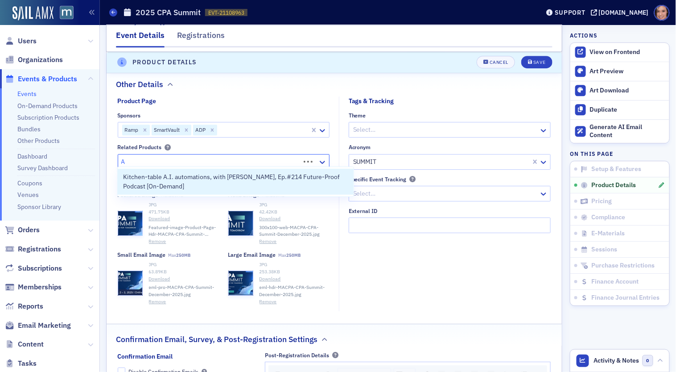
type input "AI"
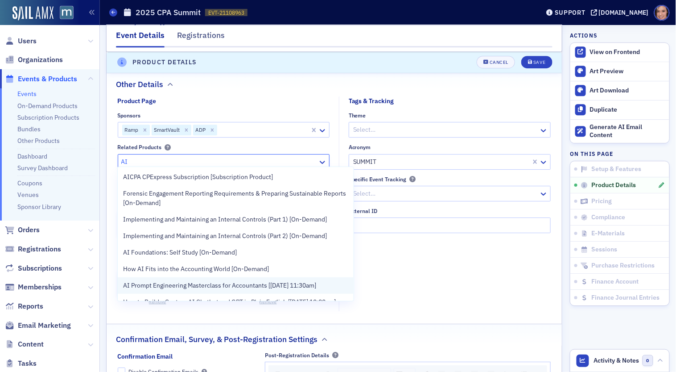
scroll to position [19, 0]
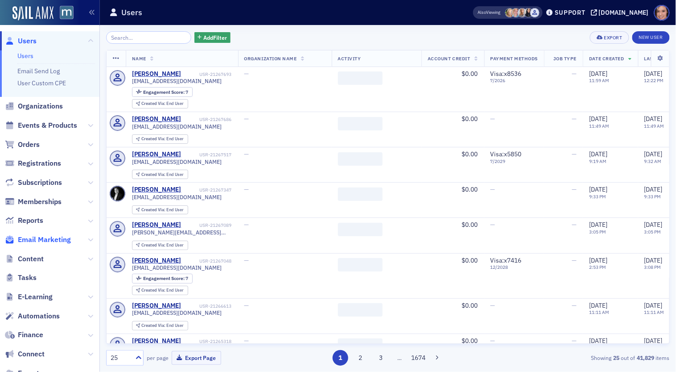
click at [51, 244] on span "Email Marketing" at bounding box center [44, 240] width 53 height 10
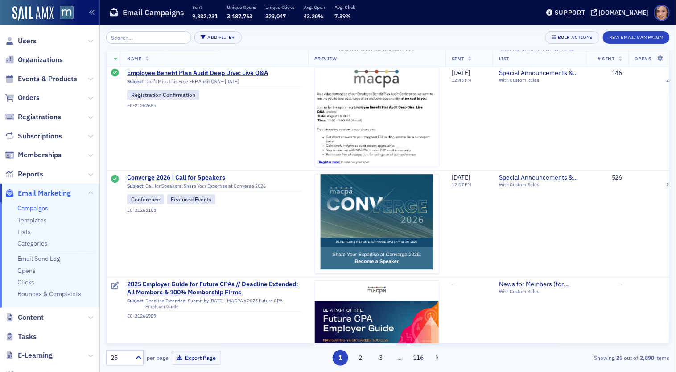
scroll to position [750, 0]
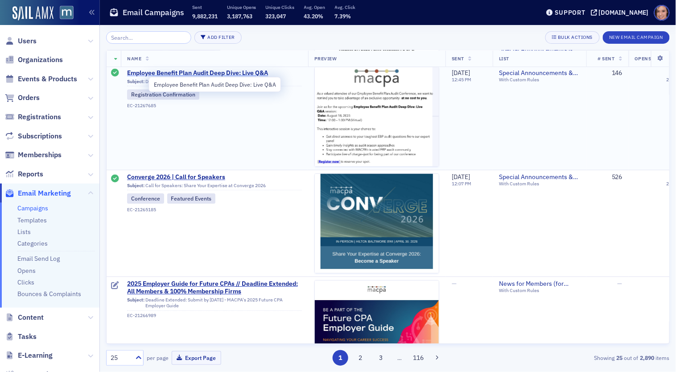
click at [245, 74] on span "Employee Benefit Plan Audit Deep Dive: Live Q&A" at bounding box center [214, 73] width 175 height 8
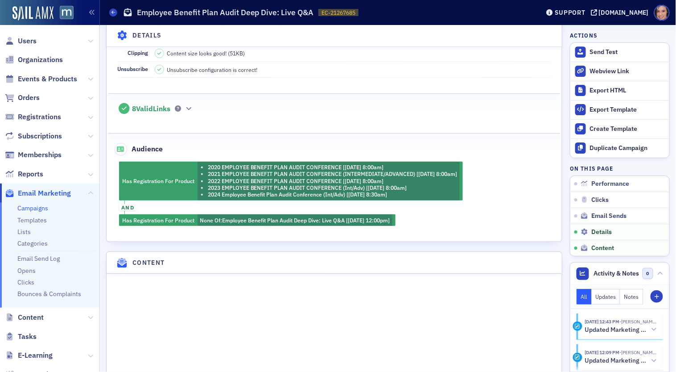
scroll to position [828, 0]
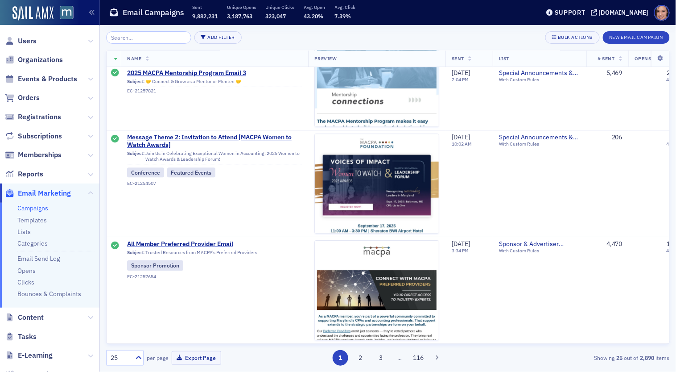
scroll to position [1752, 0]
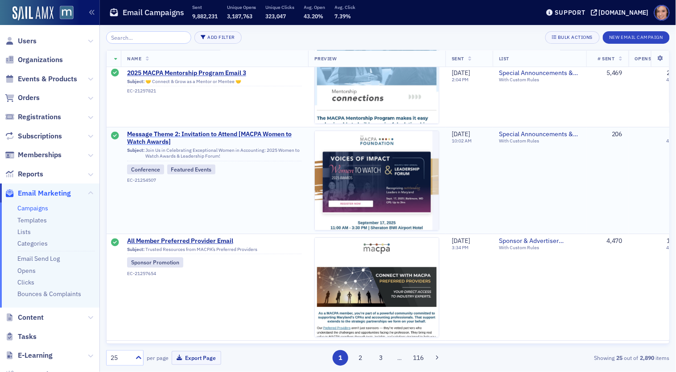
click at [225, 131] on span "Message Theme 2: Invitation to Attend [MACPA Women to Watch Awards]" at bounding box center [214, 138] width 175 height 16
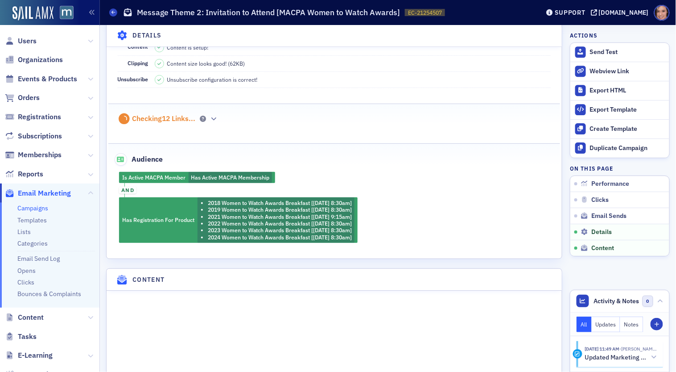
scroll to position [909, 0]
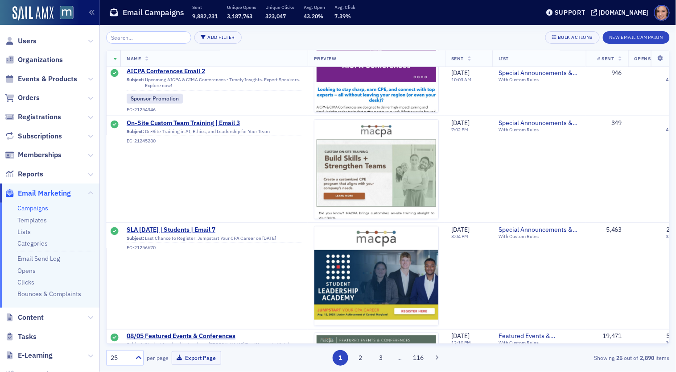
scroll to position [2383, 0]
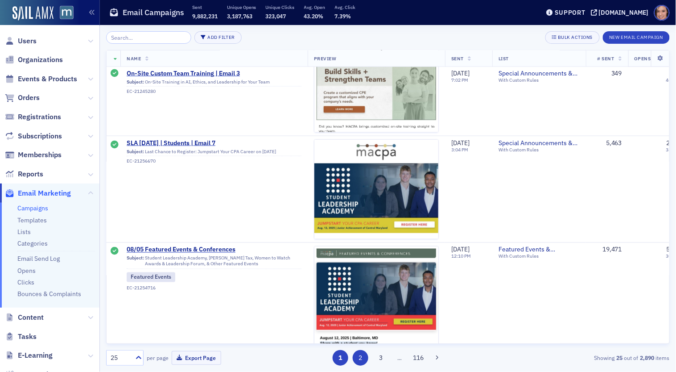
click at [364, 358] on button "2" at bounding box center [361, 358] width 16 height 16
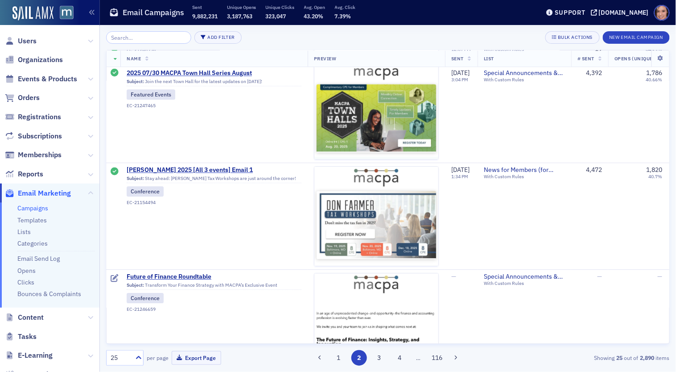
scroll to position [652, 0]
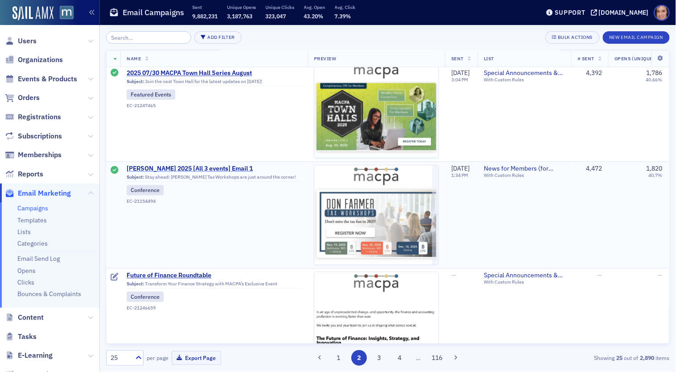
click at [228, 165] on span "[PERSON_NAME] 2025 [All 3 events] Email 1" at bounding box center [214, 169] width 175 height 8
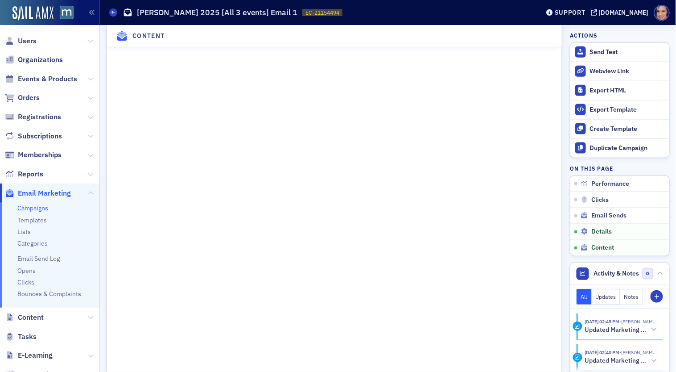
scroll to position [1348, 0]
